Goal: Obtain resource: Download file/media

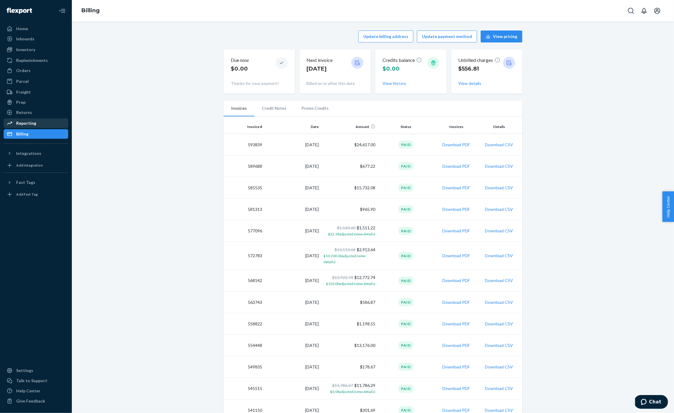
click at [25, 122] on div "Reporting" at bounding box center [26, 123] width 20 height 6
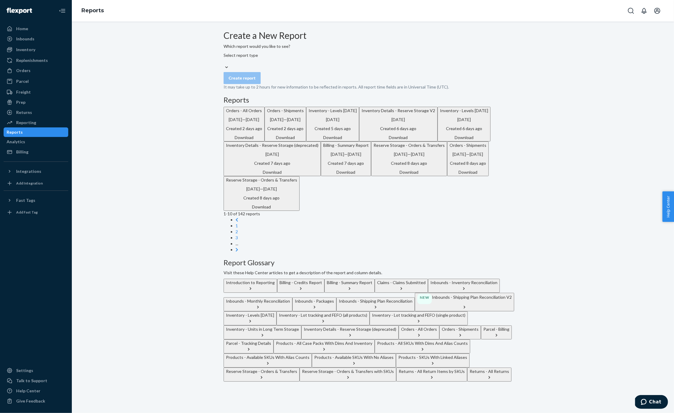
scroll to position [44, 0]
click at [238, 234] on link "2" at bounding box center [236, 231] width 2 height 5
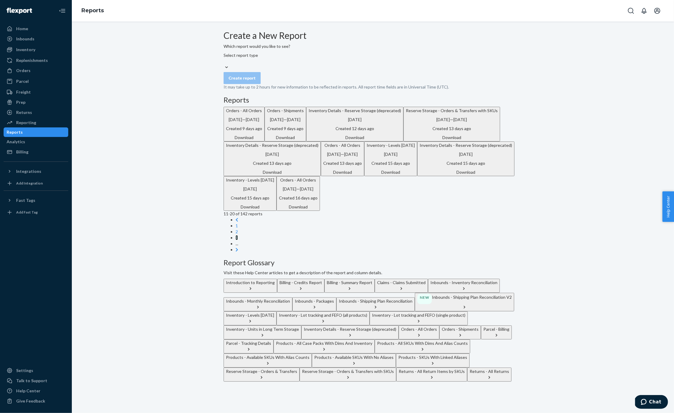
click at [238, 240] on link "3" at bounding box center [236, 237] width 2 height 5
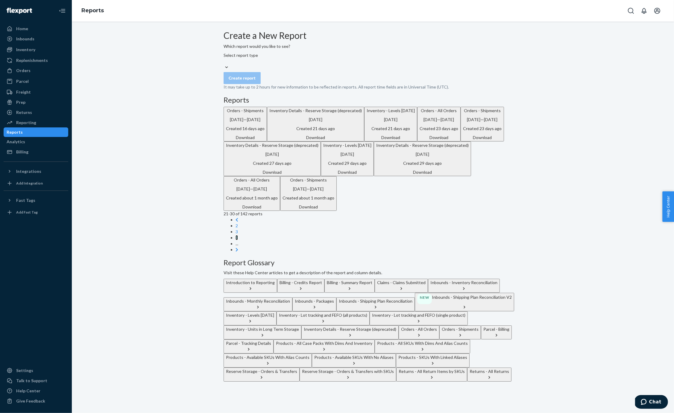
click at [238, 240] on link "4" at bounding box center [236, 237] width 2 height 5
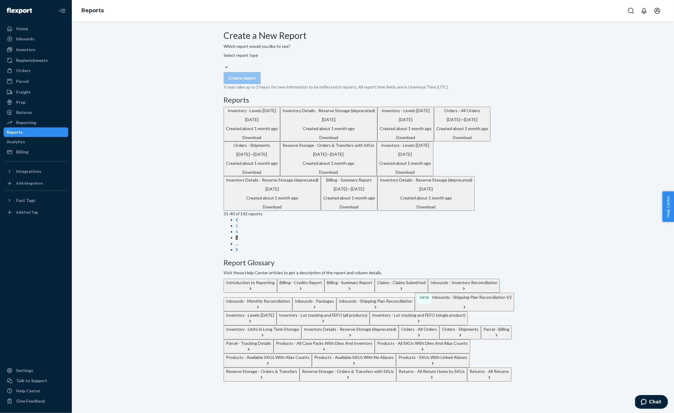
click at [238, 240] on link "5" at bounding box center [236, 237] width 2 height 5
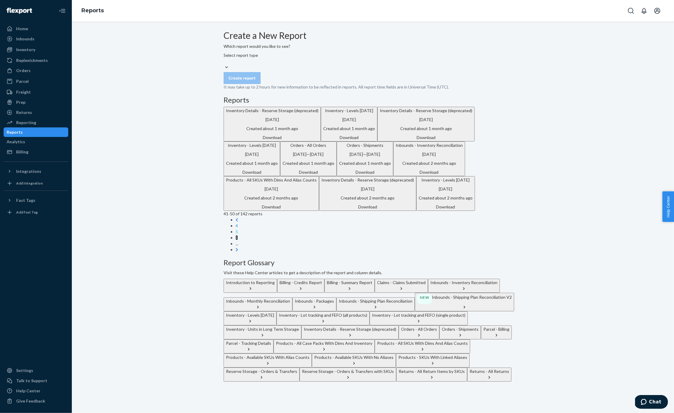
click at [238, 240] on link "6" at bounding box center [236, 237] width 2 height 5
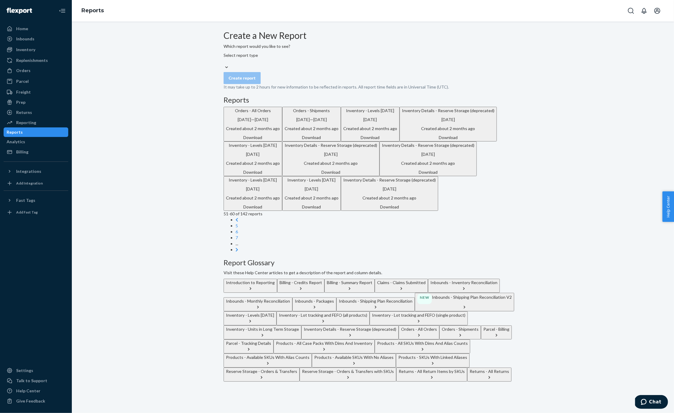
click at [367, 210] on div "Download" at bounding box center [389, 207] width 92 height 6
click at [293, 148] on p "Inventory Details - Reserve Storage (deprecated)" at bounding box center [331, 145] width 92 height 6
click at [402, 114] on p "Inventory Details - Reserve Storage (deprecated)" at bounding box center [448, 111] width 92 height 6
click at [23, 70] on div "Orders" at bounding box center [23, 71] width 14 height 6
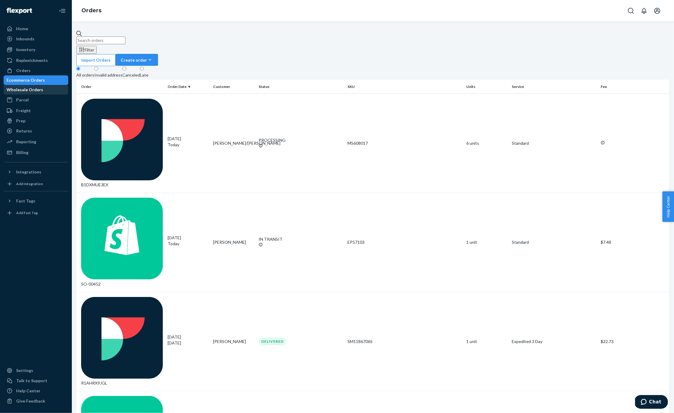
click at [43, 92] on div "Wholesale Orders" at bounding box center [25, 90] width 36 height 6
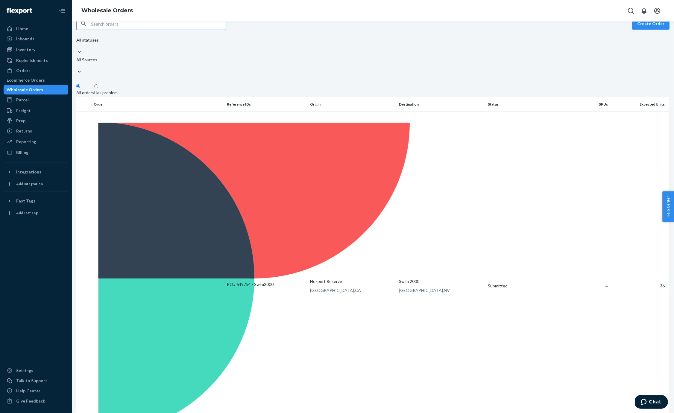
scroll to position [16, 0]
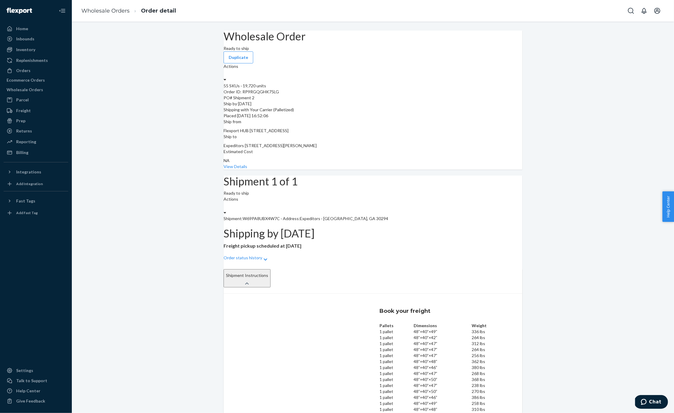
click at [226, 211] on icon at bounding box center [224, 213] width 3 height 4
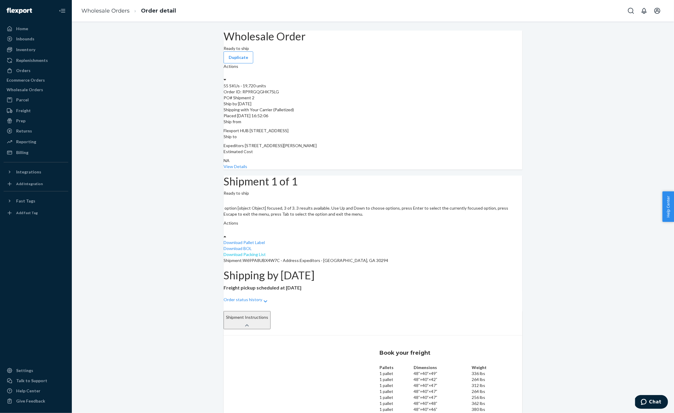
click at [266, 252] on link "Download Packing List" at bounding box center [244, 254] width 42 height 5
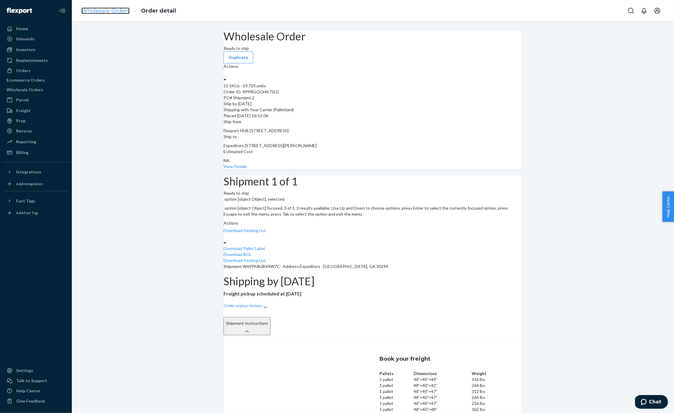
click at [118, 10] on link "Wholesale Orders" at bounding box center [105, 10] width 48 height 7
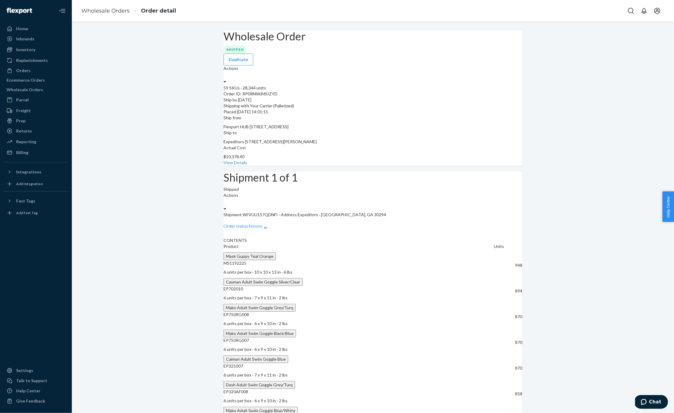
click at [238, 192] on label "Actions" at bounding box center [230, 195] width 15 height 6
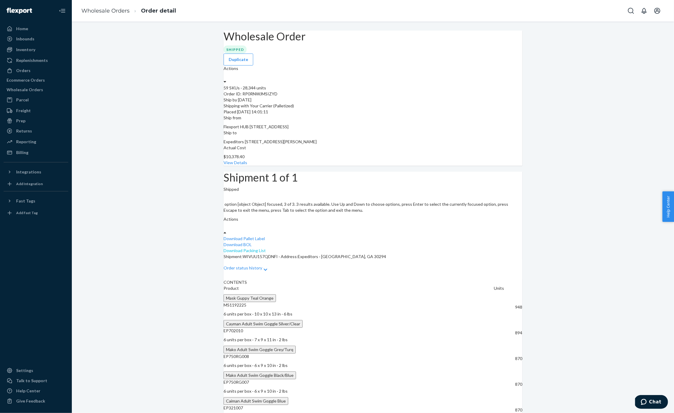
click at [266, 248] on link "Download Packing List" at bounding box center [244, 250] width 42 height 5
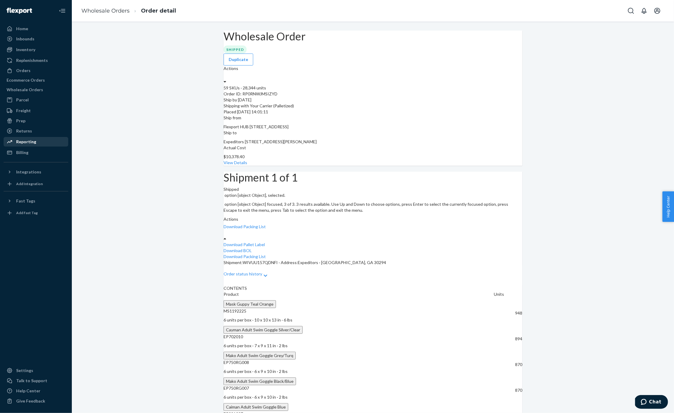
click at [31, 142] on div "Reporting" at bounding box center [26, 142] width 20 height 6
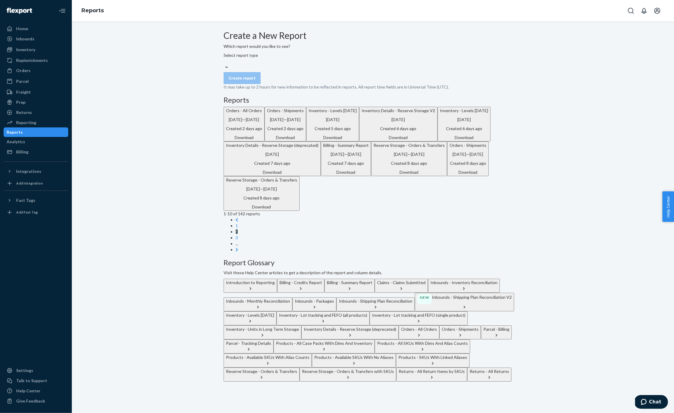
click at [238, 234] on link "2" at bounding box center [236, 231] width 2 height 5
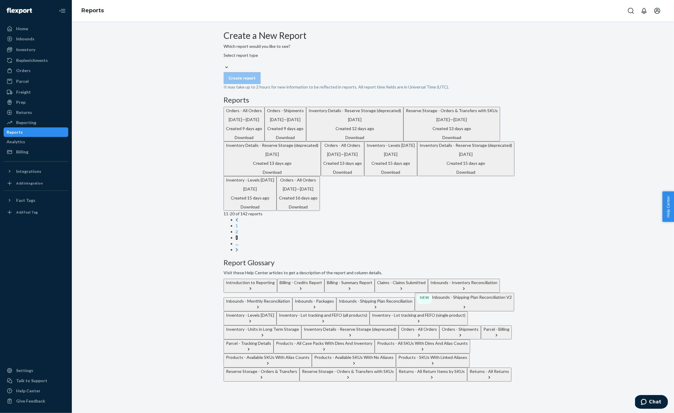
click at [238, 240] on link "3" at bounding box center [236, 237] width 2 height 5
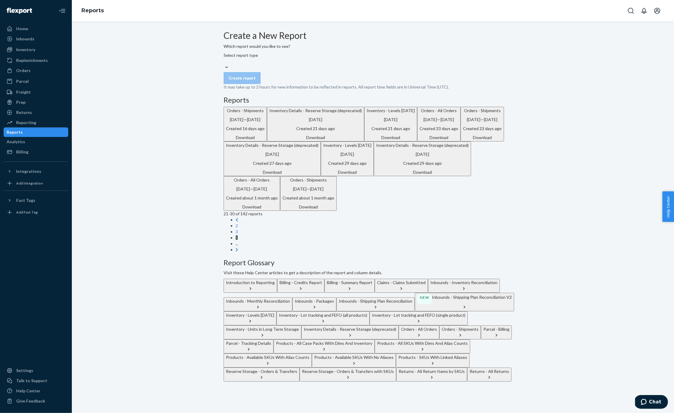
click at [238, 240] on link "4" at bounding box center [236, 237] width 2 height 5
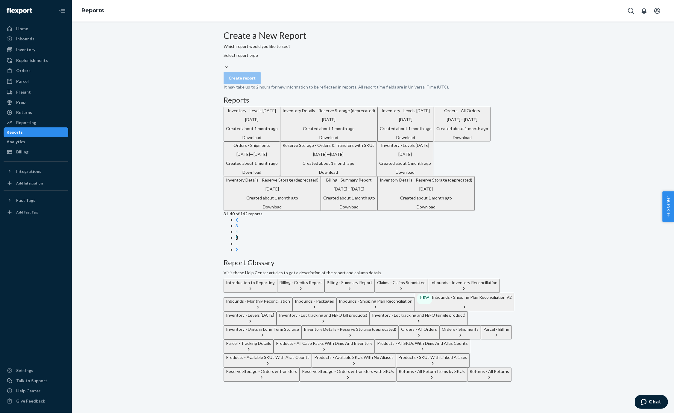
click at [238, 240] on link "5" at bounding box center [236, 237] width 2 height 5
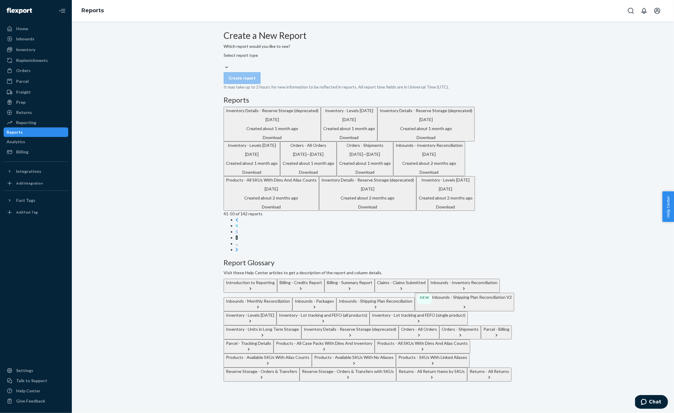
click at [238, 240] on link "6" at bounding box center [236, 237] width 2 height 5
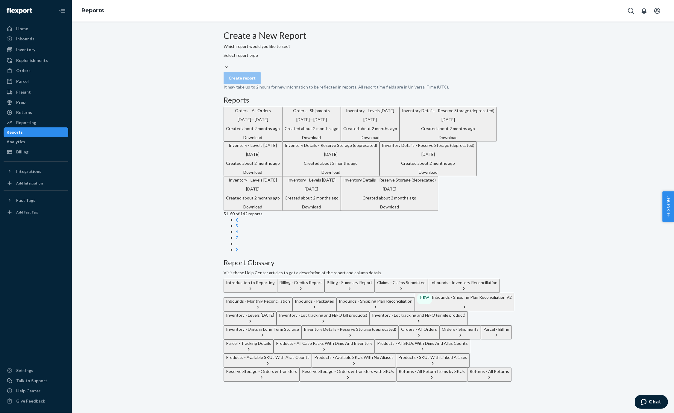
click at [402, 114] on p "Inventory Details - Reserve Storage (deprecated)" at bounding box center [448, 111] width 92 height 6
click at [31, 69] on div "Orders" at bounding box center [35, 70] width 63 height 8
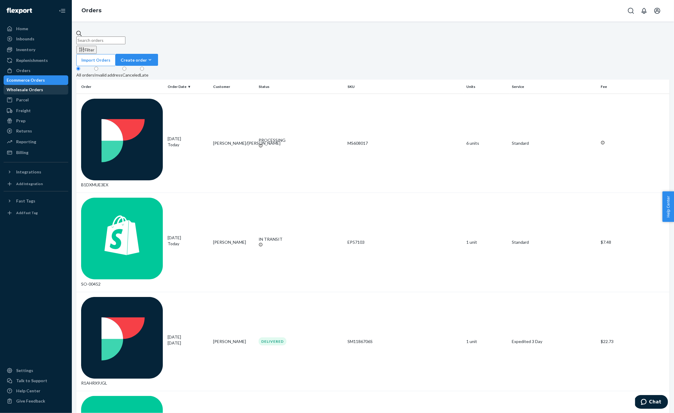
click at [47, 87] on div "Wholesale Orders" at bounding box center [35, 90] width 63 height 8
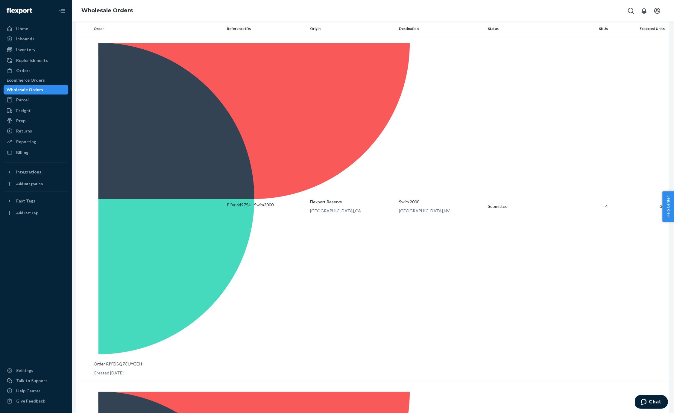
scroll to position [95, 0]
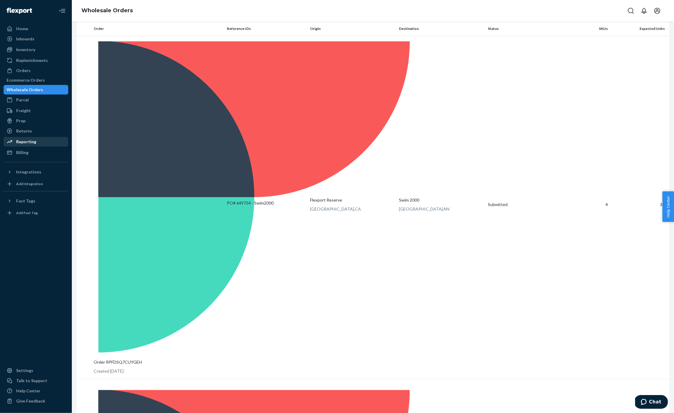
click at [24, 145] on div "Reporting" at bounding box center [26, 142] width 20 height 6
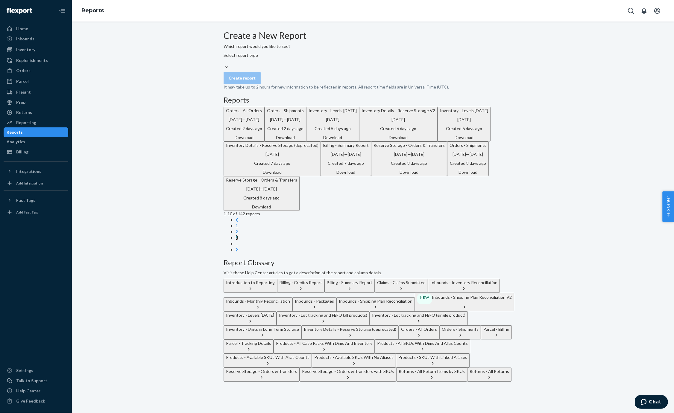
click at [238, 240] on link "3" at bounding box center [236, 237] width 2 height 5
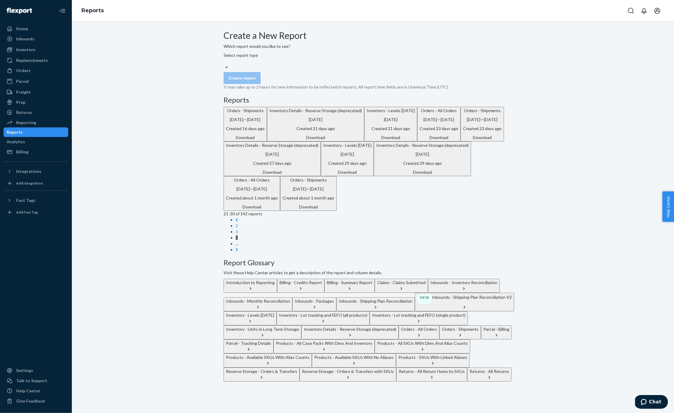
click at [238, 240] on link "4" at bounding box center [236, 237] width 2 height 5
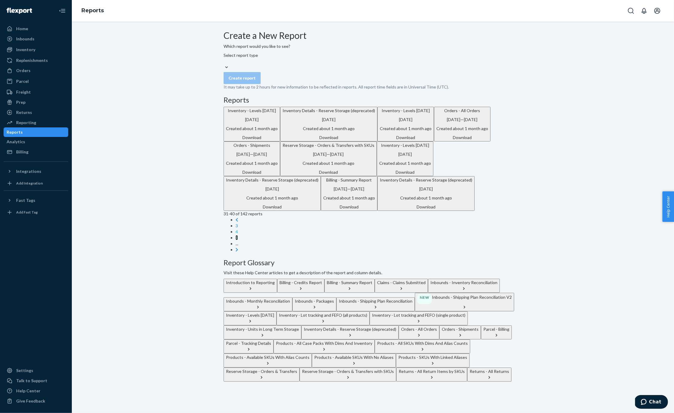
click at [238, 240] on link "5" at bounding box center [236, 237] width 2 height 5
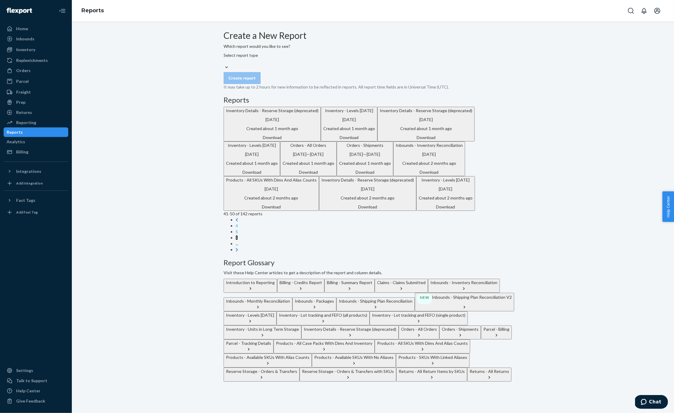
click at [238, 240] on link "6" at bounding box center [236, 237] width 2 height 5
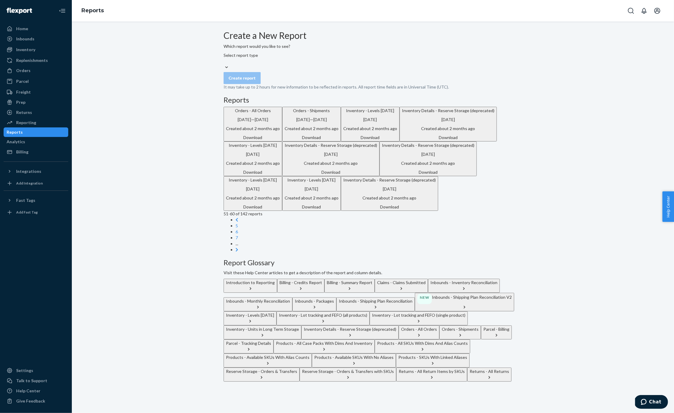
click at [382, 148] on p "Inventory Details - Reserve Storage (deprecated)" at bounding box center [428, 145] width 92 height 6
click at [32, 155] on div "Billing" at bounding box center [35, 152] width 63 height 8
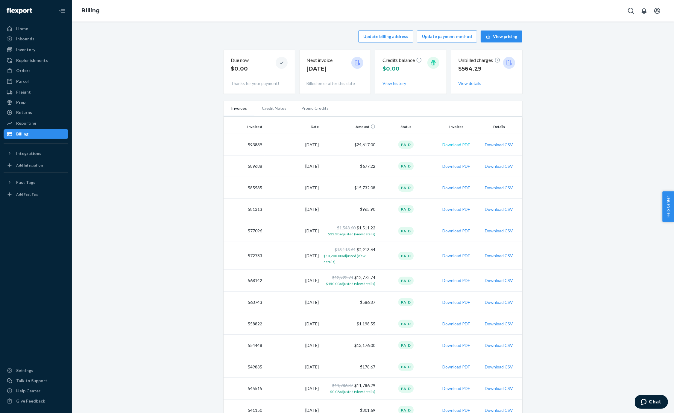
click at [449, 144] on button "Download PDF" at bounding box center [456, 145] width 28 height 6
